Goal: Information Seeking & Learning: Learn about a topic

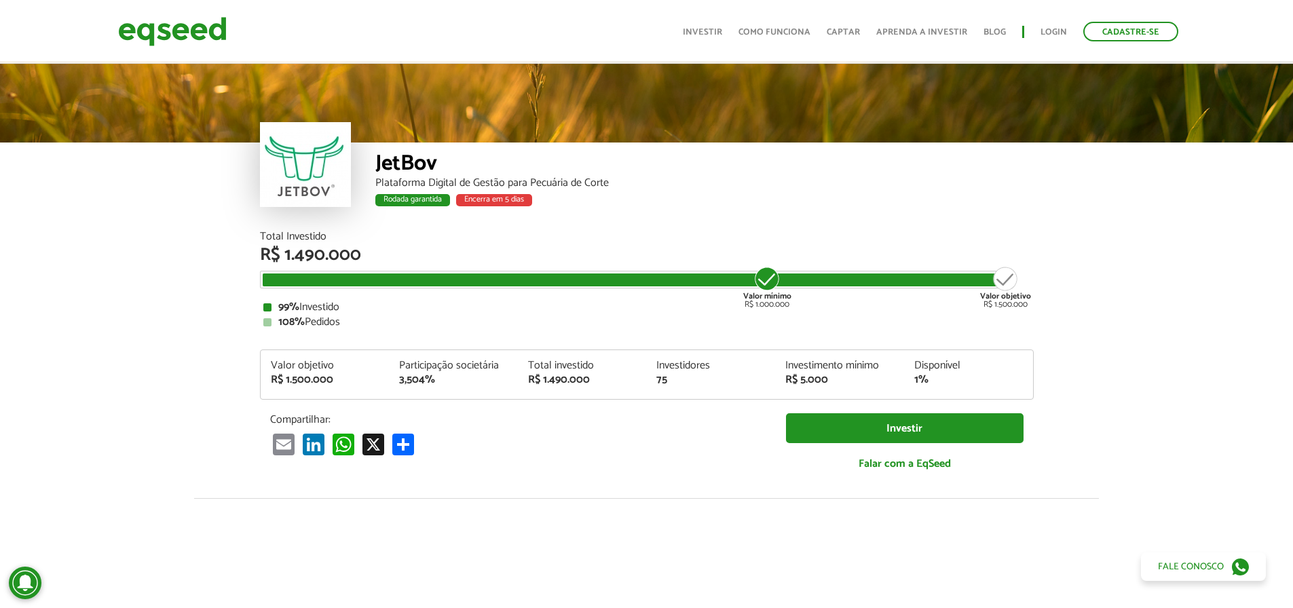
scroll to position [1700, 0]
